Goal: Navigation & Orientation: Find specific page/section

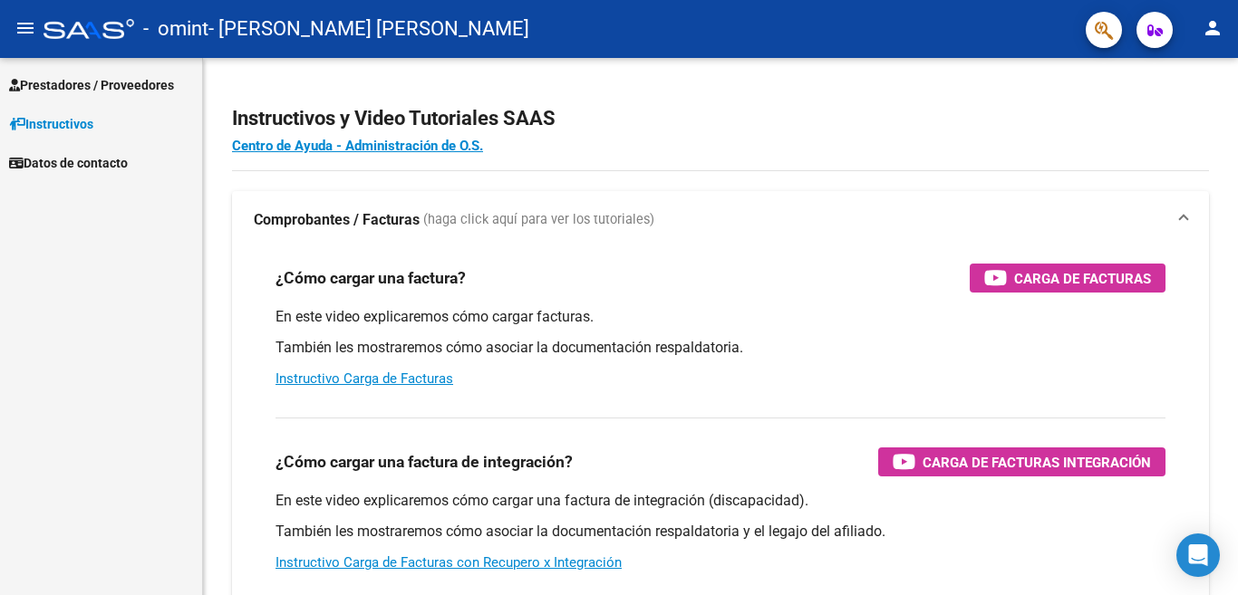
click at [62, 88] on span "Prestadores / Proveedores" at bounding box center [91, 85] width 165 height 20
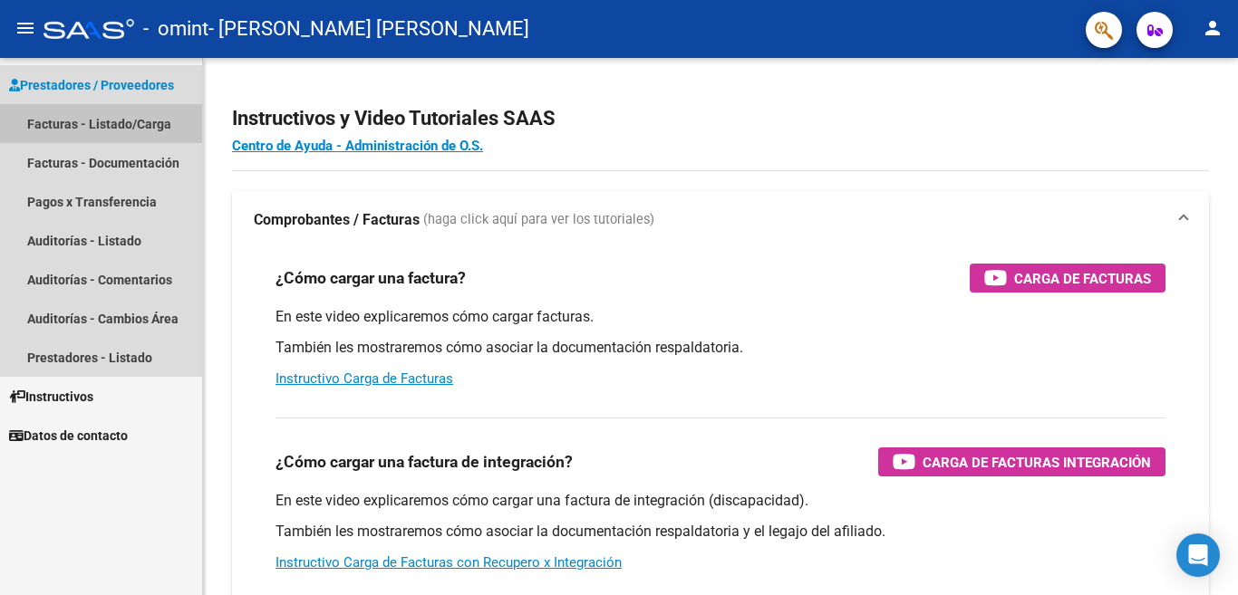
click at [81, 126] on link "Facturas - Listado/Carga" at bounding box center [101, 123] width 202 height 39
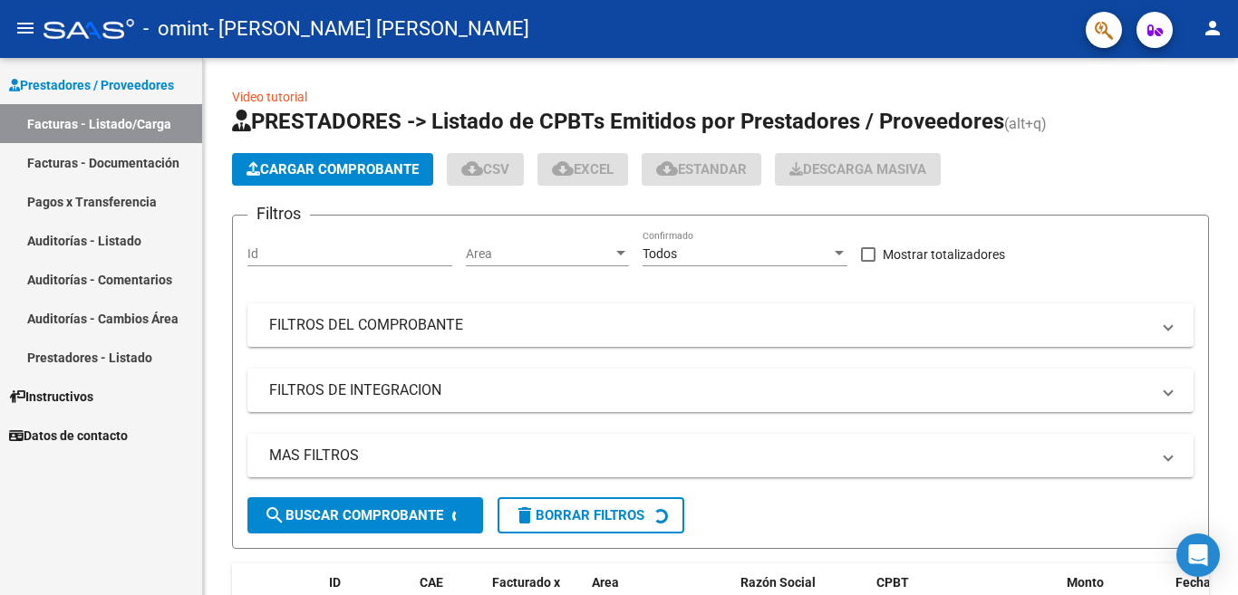
click at [130, 198] on link "Pagos x Transferencia" at bounding box center [101, 201] width 202 height 39
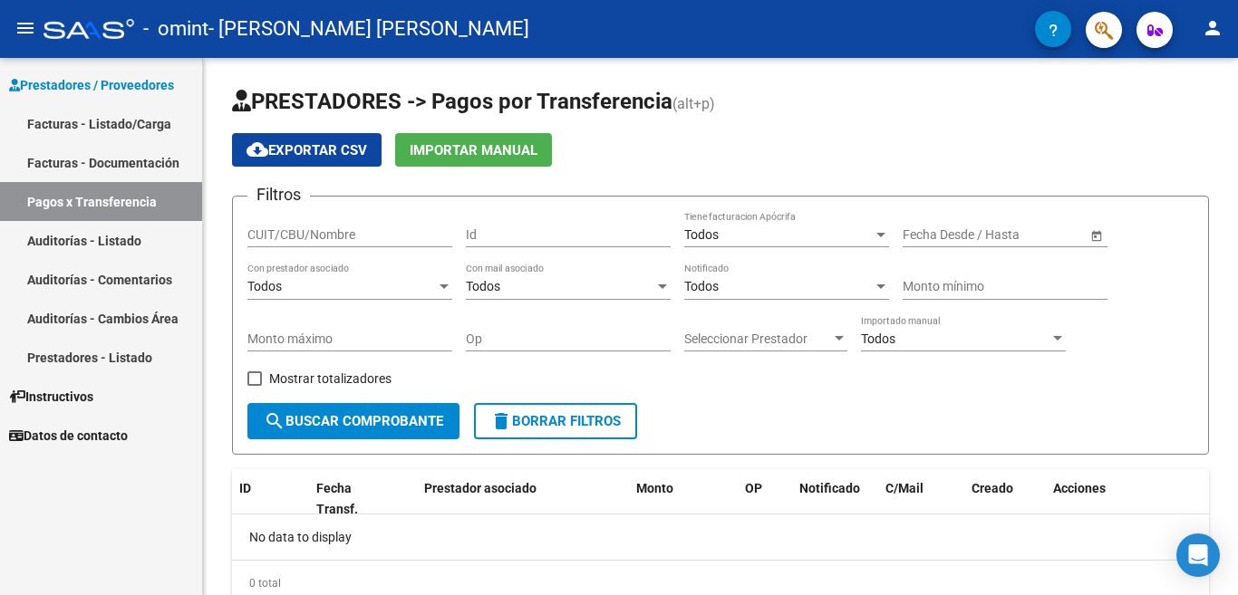
click at [130, 119] on link "Facturas - Listado/Carga" at bounding box center [101, 123] width 202 height 39
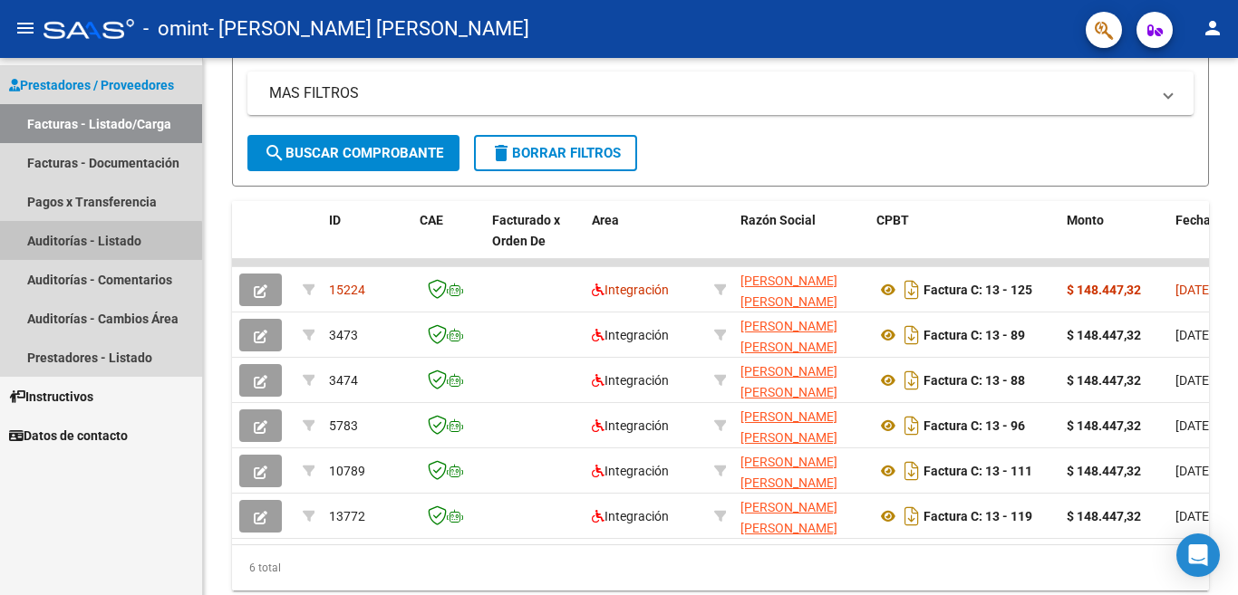
click at [88, 243] on link "Auditorías - Listado" at bounding box center [101, 240] width 202 height 39
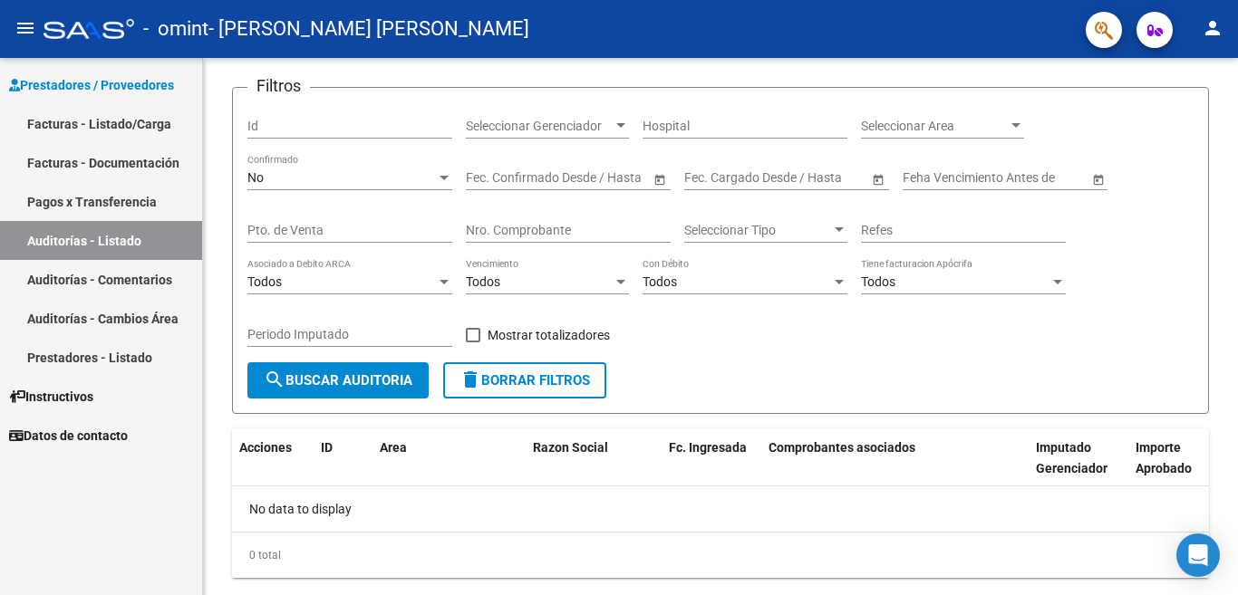
scroll to position [149, 0]
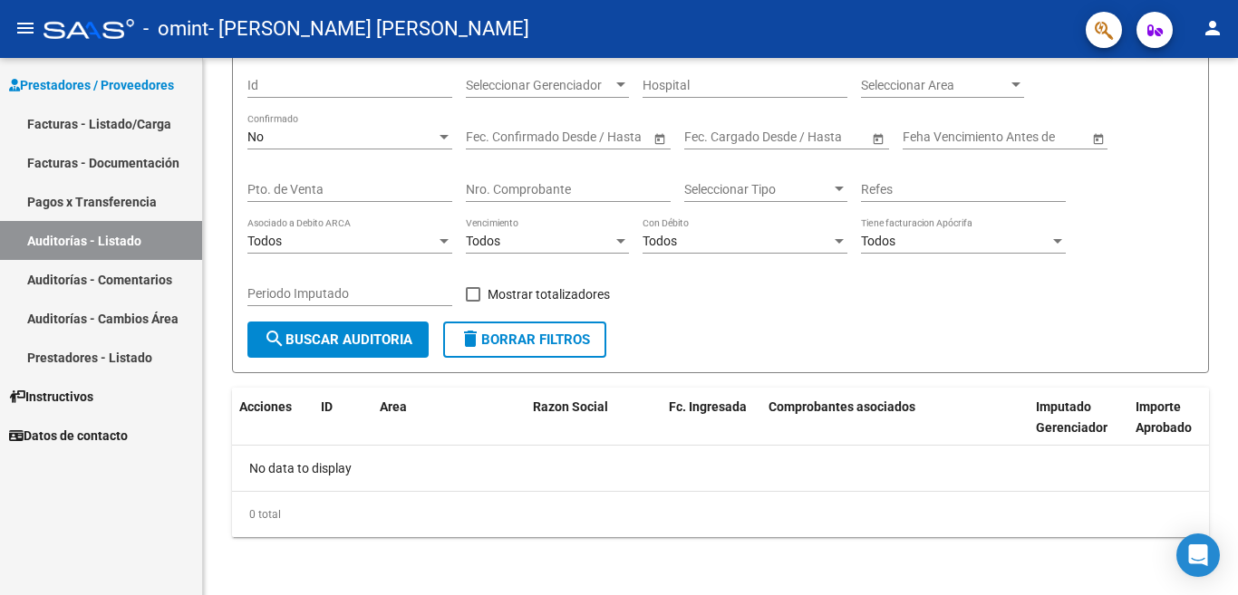
click at [124, 278] on link "Auditorías - Comentarios" at bounding box center [101, 279] width 202 height 39
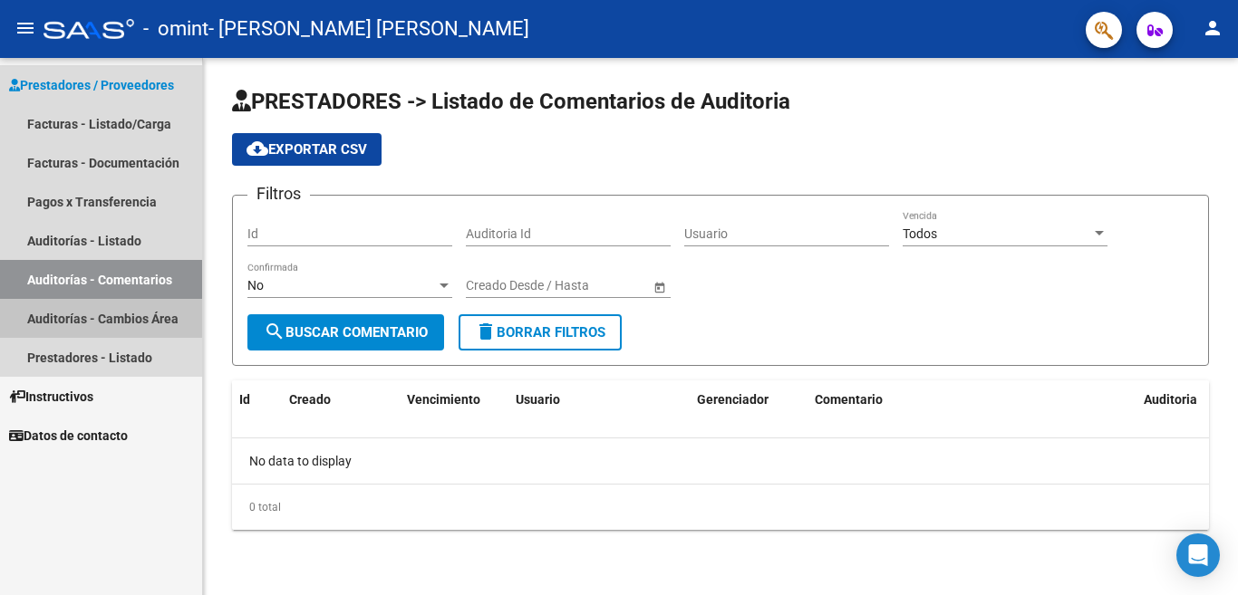
click at [138, 319] on link "Auditorías - Cambios Área" at bounding box center [101, 318] width 202 height 39
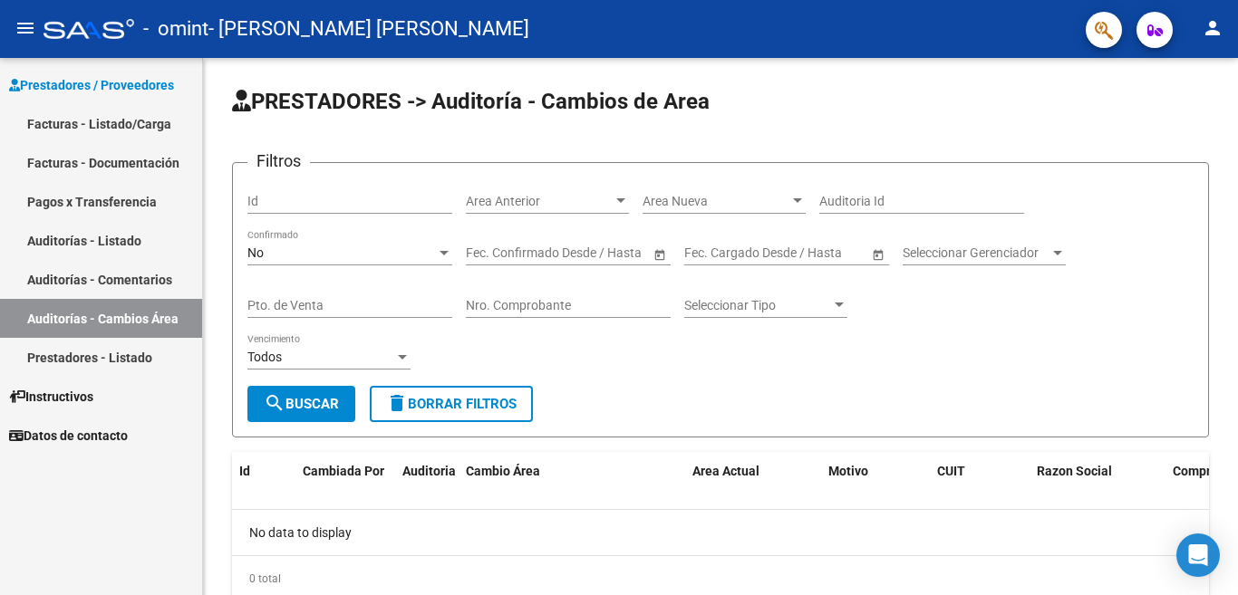
click at [1214, 20] on mat-icon "person" at bounding box center [1213, 28] width 22 height 22
click at [1166, 112] on button "exit_to_app Salir" at bounding box center [1175, 119] width 111 height 43
